Goal: Task Accomplishment & Management: Manage account settings

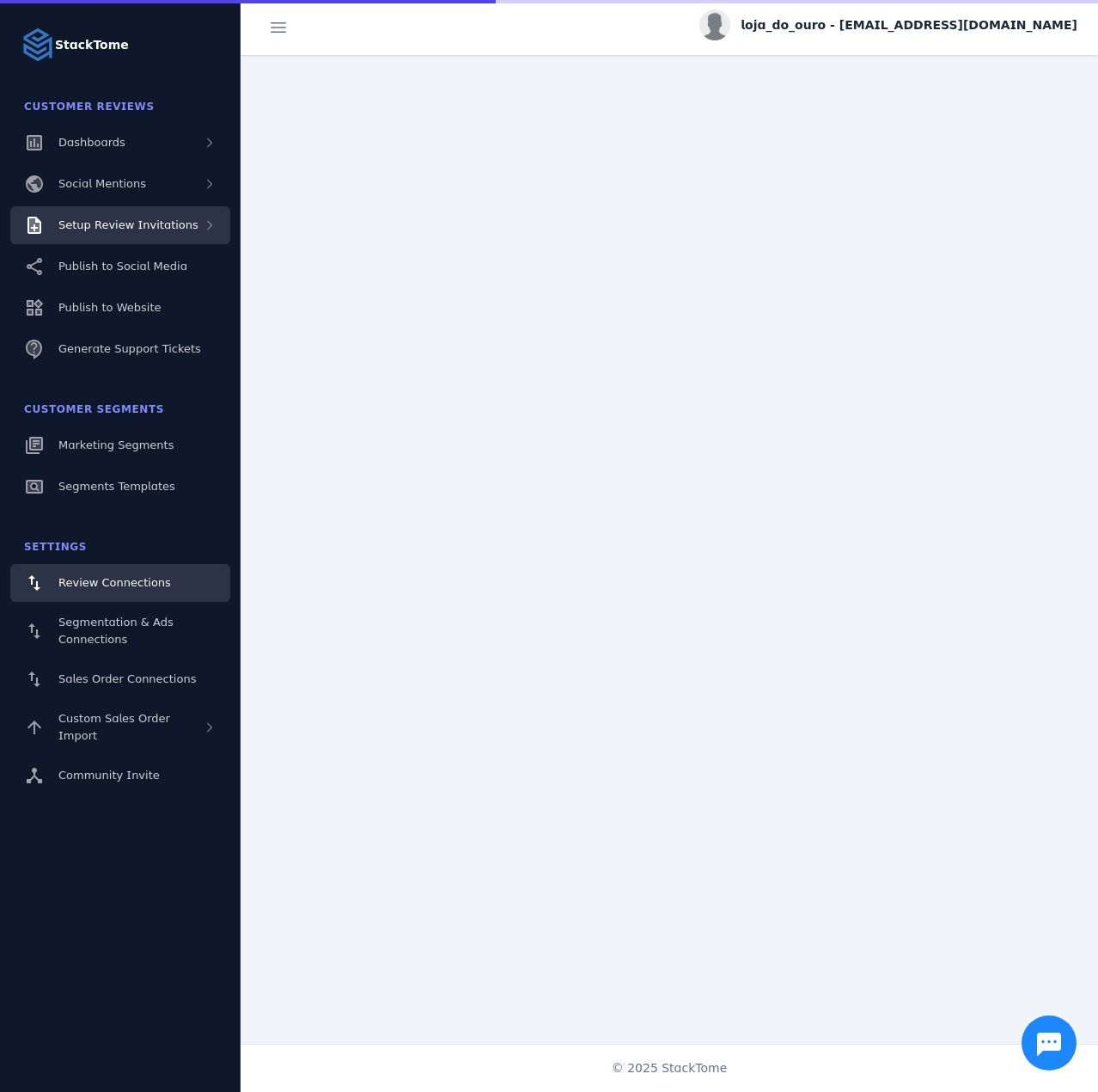
click at [132, 236] on div "Setup Review Invitations" at bounding box center [120, 225] width 220 height 38
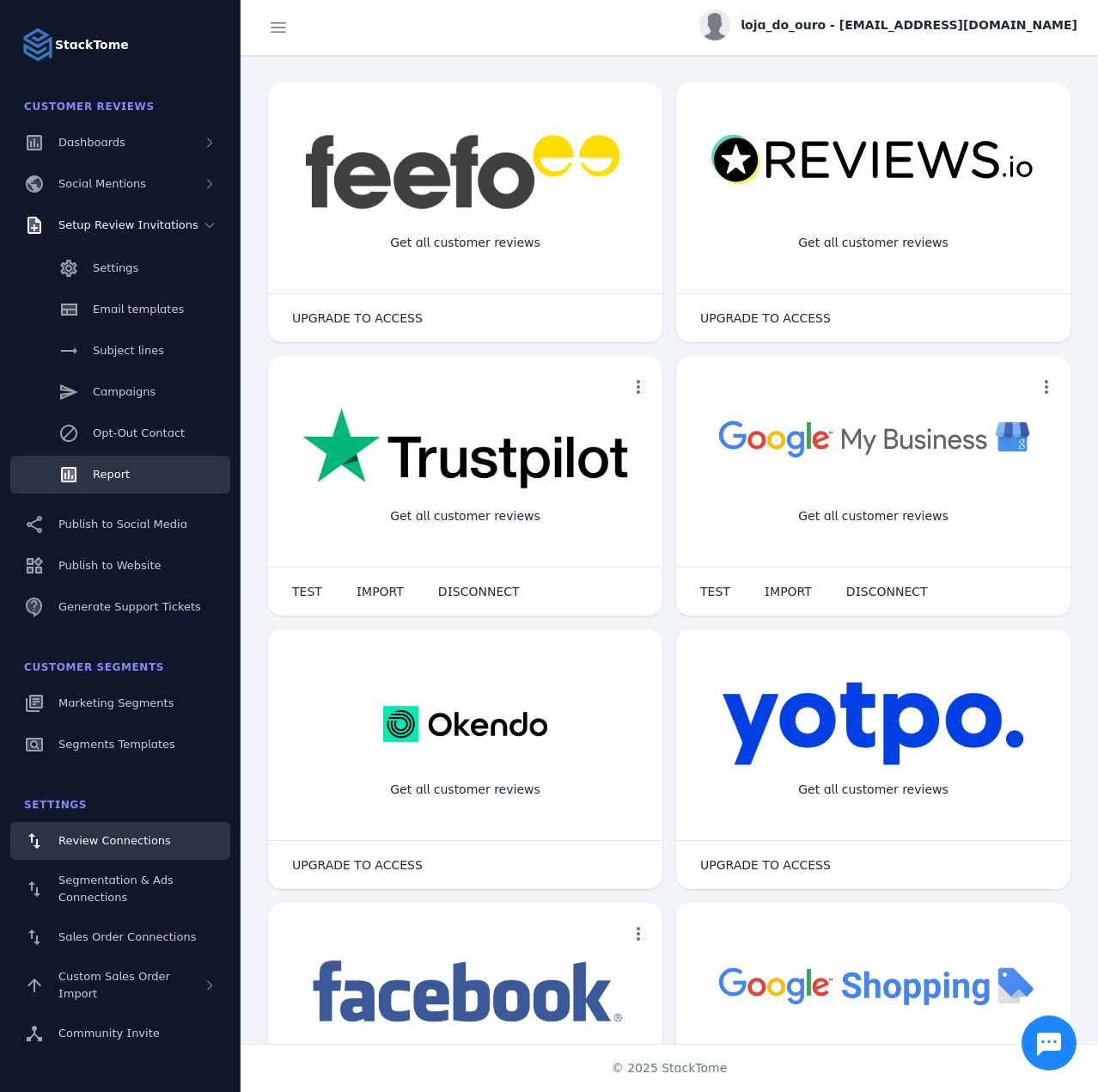
click at [109, 468] on span "Report" at bounding box center [111, 474] width 37 height 13
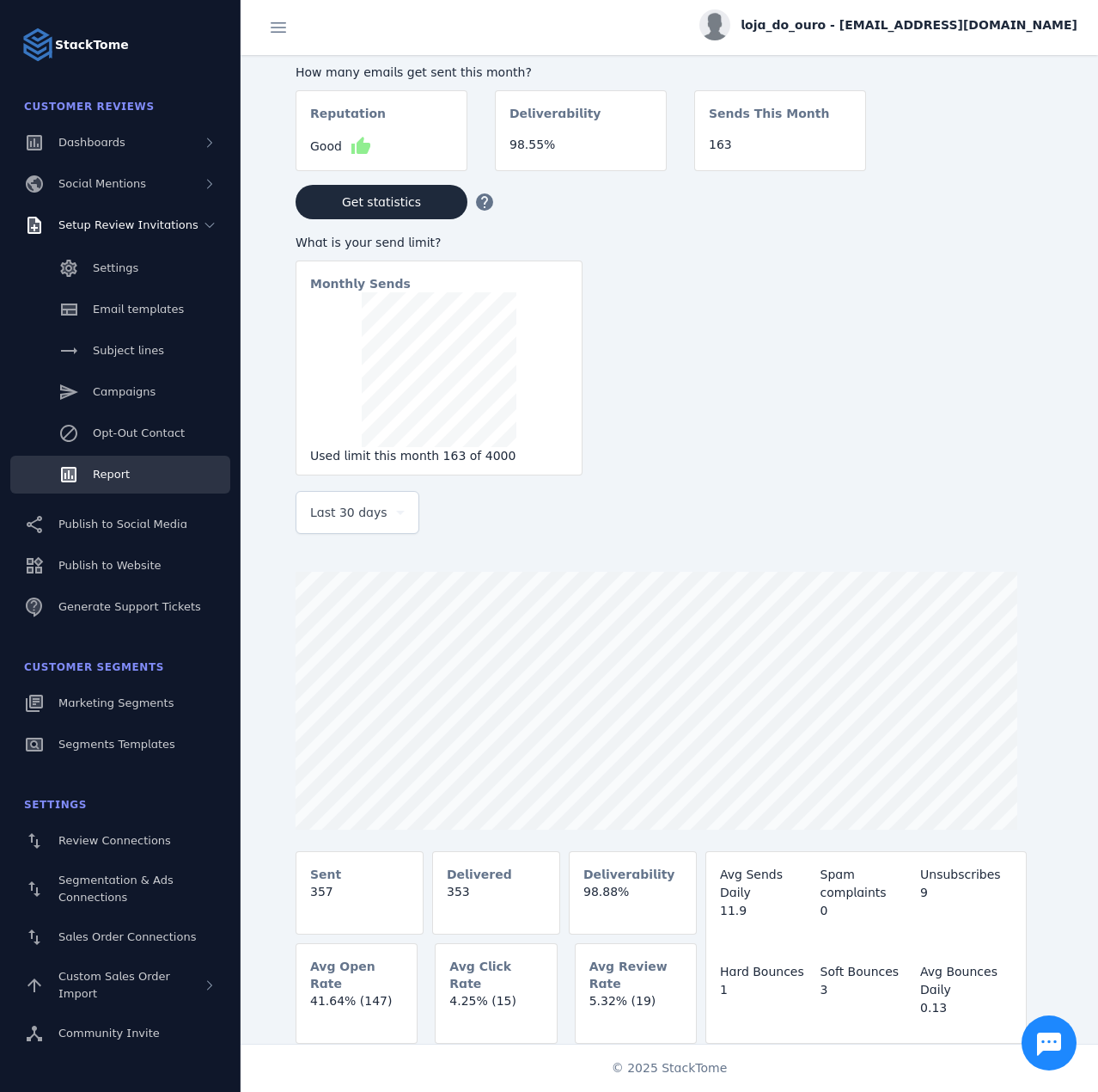
click at [378, 523] on div "Last 30 days" at bounding box center [349, 512] width 79 height 21
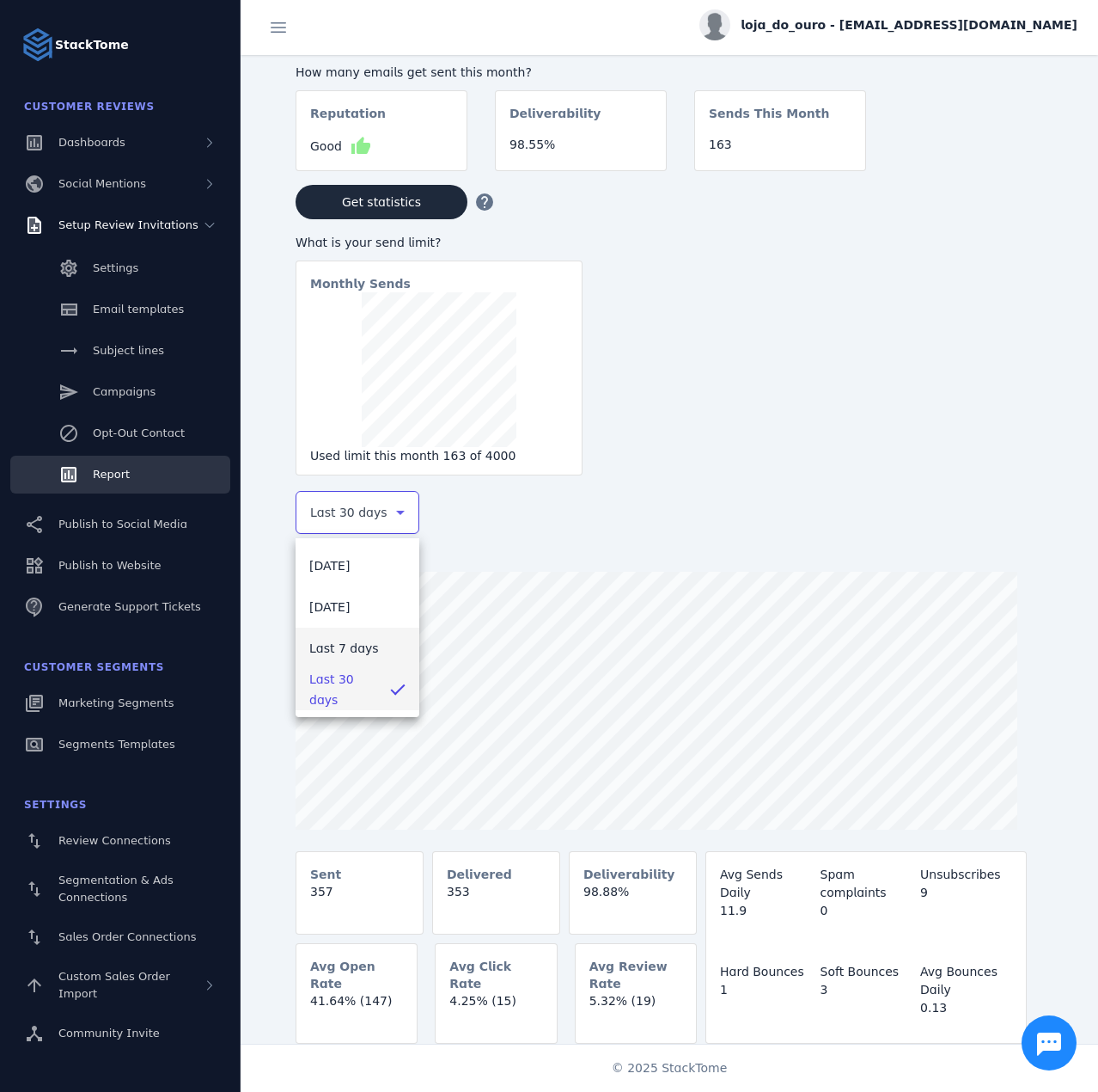
click at [355, 649] on span "Last 7 days" at bounding box center [344, 648] width 70 height 21
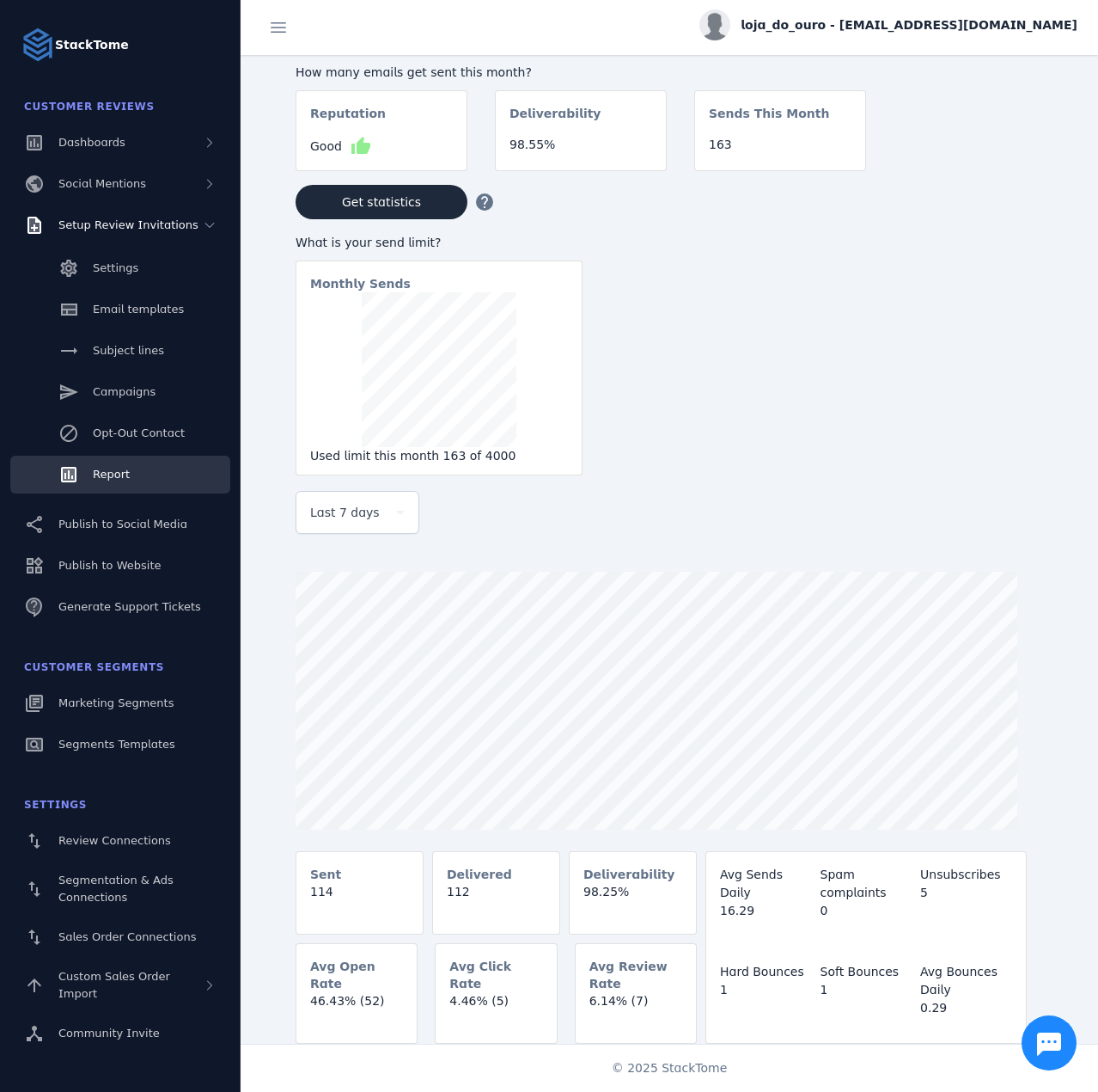
click at [899, 12] on div "loja_do_ouro - [EMAIL_ADDRESS][DOMAIN_NAME]" at bounding box center [888, 25] width 378 height 31
click at [995, 181] on button "Sign out" at bounding box center [1015, 165] width 123 height 41
